Goal: Task Accomplishment & Management: Use online tool/utility

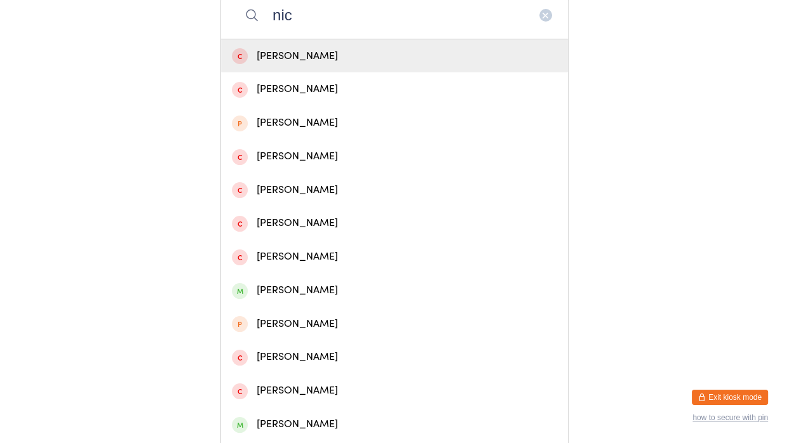
scroll to position [292, 0]
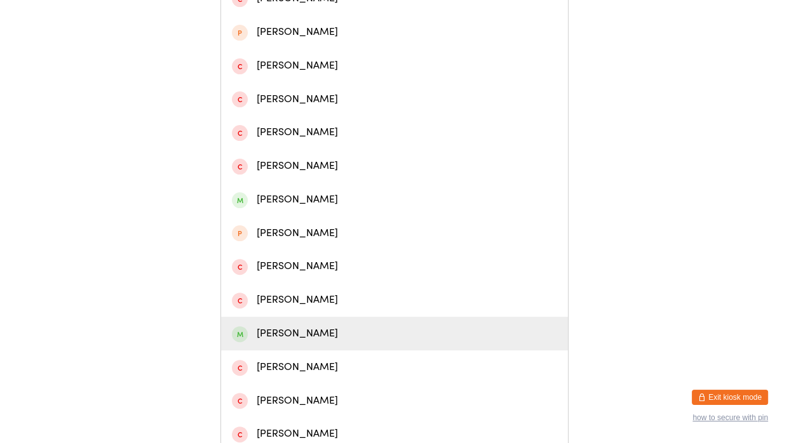
type input "nic"
click at [281, 329] on div "[PERSON_NAME]" at bounding box center [394, 333] width 325 height 17
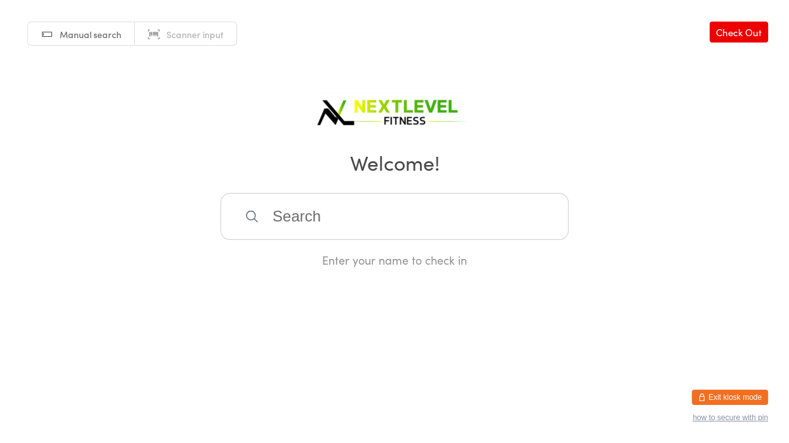
scroll to position [0, 0]
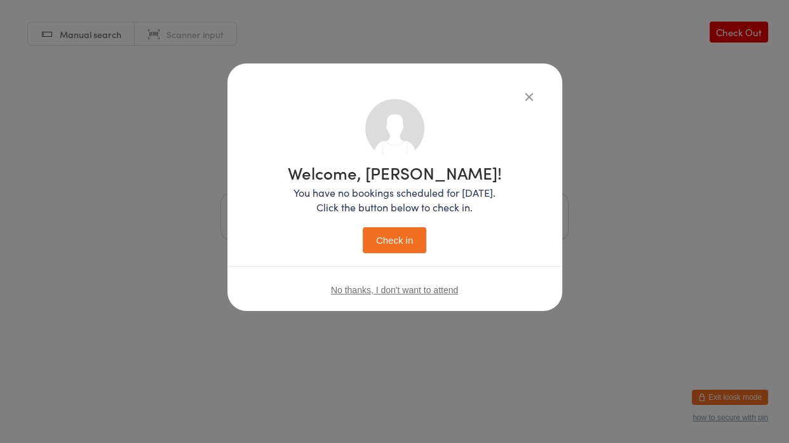
click at [408, 233] on button "Check in" at bounding box center [395, 240] width 64 height 26
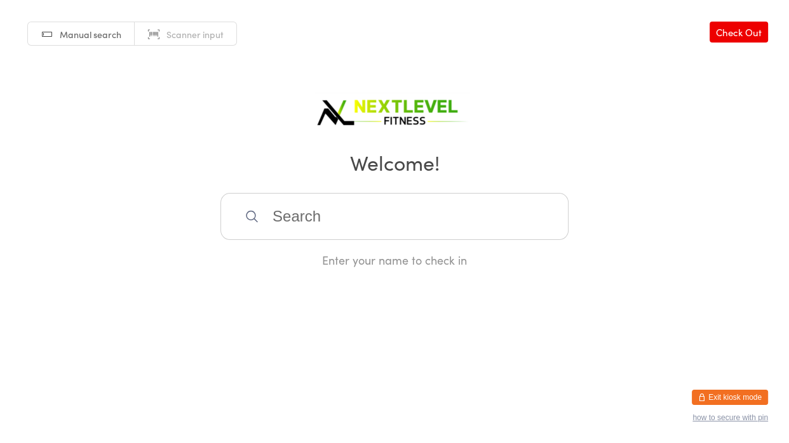
click at [306, 206] on input "search" at bounding box center [394, 216] width 348 height 47
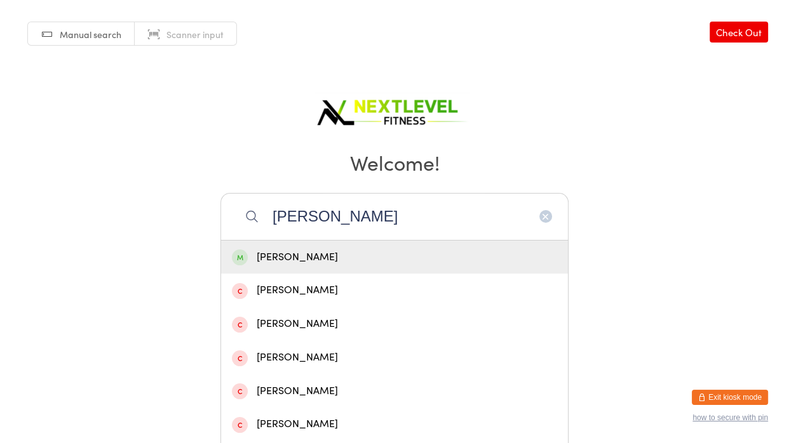
type input "[PERSON_NAME]"
click at [305, 253] on div "[PERSON_NAME]" at bounding box center [394, 257] width 325 height 17
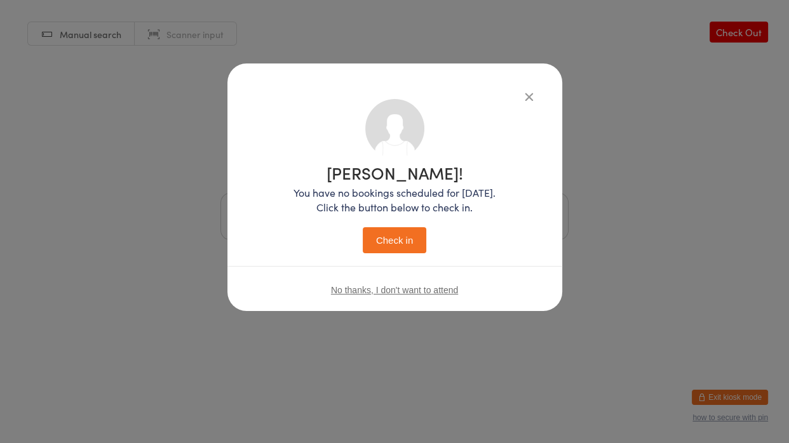
click at [399, 249] on button "Check in" at bounding box center [395, 240] width 64 height 26
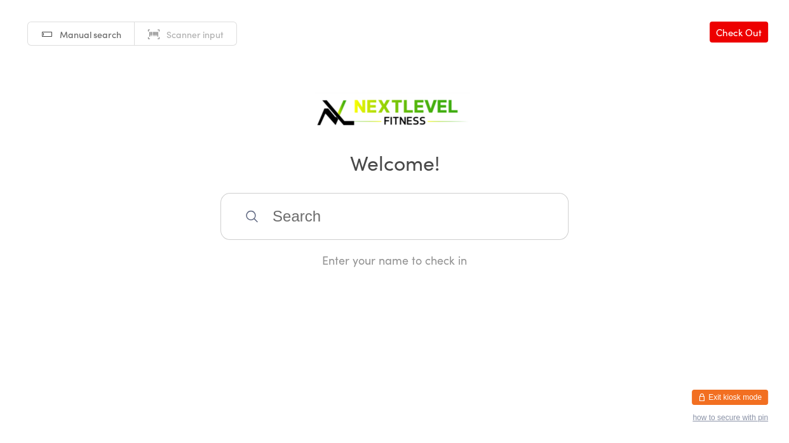
click at [314, 213] on input "search" at bounding box center [394, 216] width 348 height 47
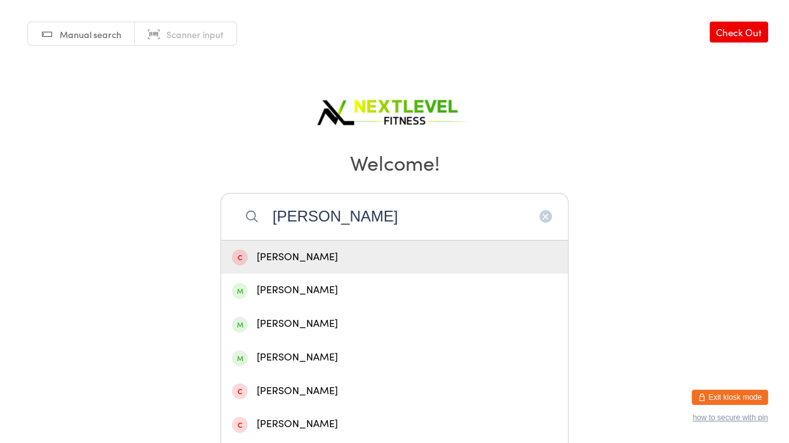
type input "[PERSON_NAME]"
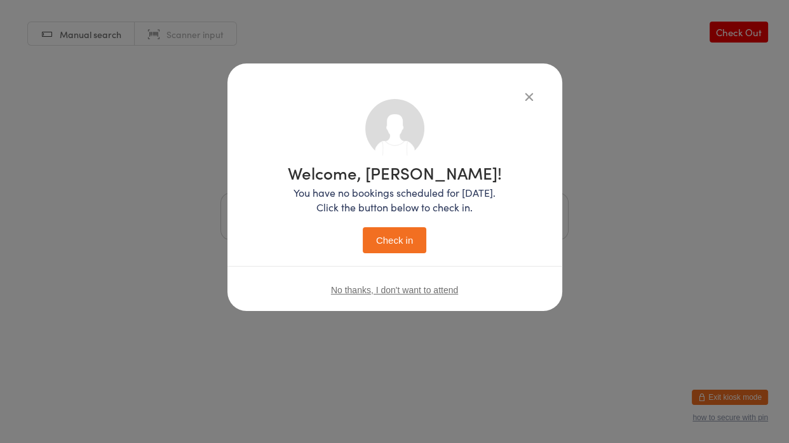
click at [363, 227] on button "Check in" at bounding box center [395, 240] width 64 height 26
